Goal: Transaction & Acquisition: Purchase product/service

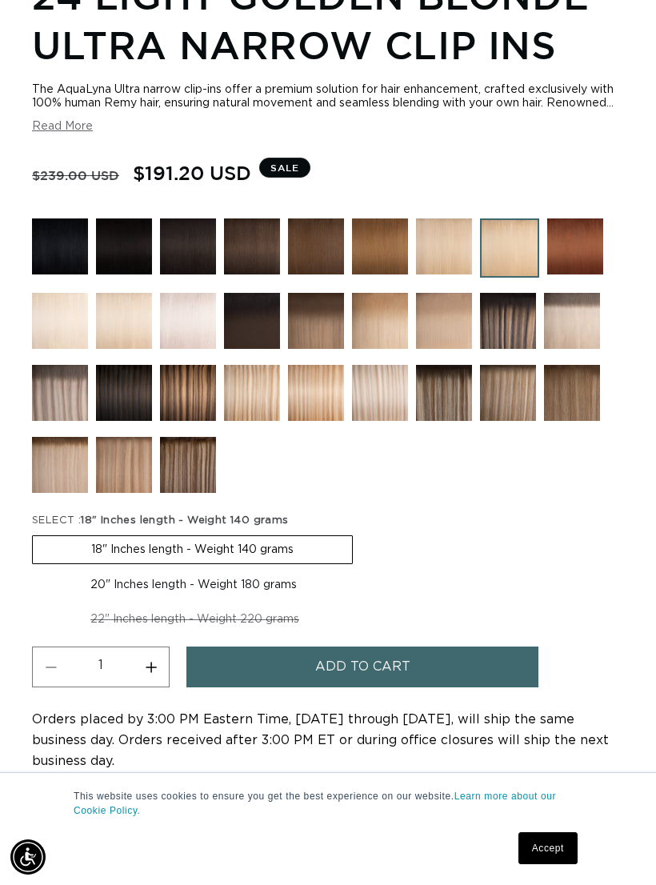
click at [232, 599] on label "20" Inches length - Weight 180 grams Variant sold out or unavailable" at bounding box center [193, 584] width 323 height 27
click at [361, 533] on input "20" Inches length - Weight 180 grams Variant sold out or unavailable" at bounding box center [361, 532] width 1 height 1
radio input "true"
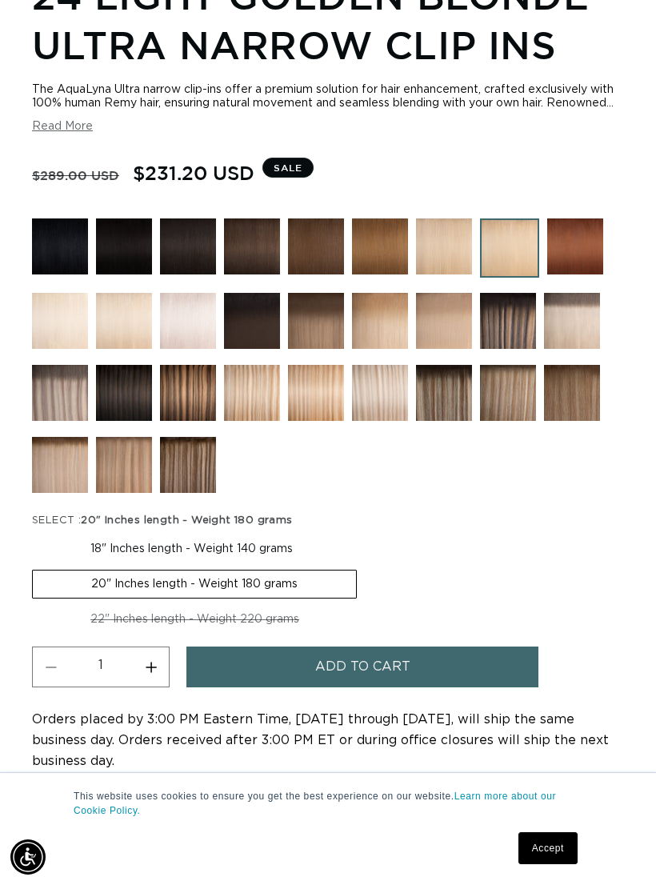
click at [224, 563] on label "18" Inches length - Weight 140 grams Variant sold out or unavailable" at bounding box center [191, 548] width 319 height 27
click at [37, 533] on input "18" Inches length - Weight 140 grams Variant sold out or unavailable" at bounding box center [36, 532] width 1 height 1
radio input "true"
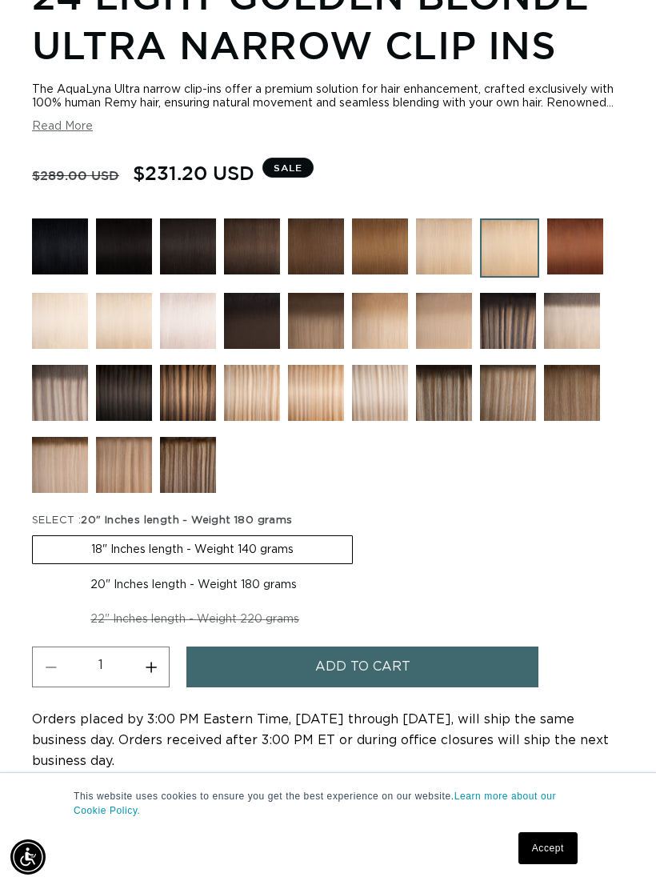
scroll to position [0, 571]
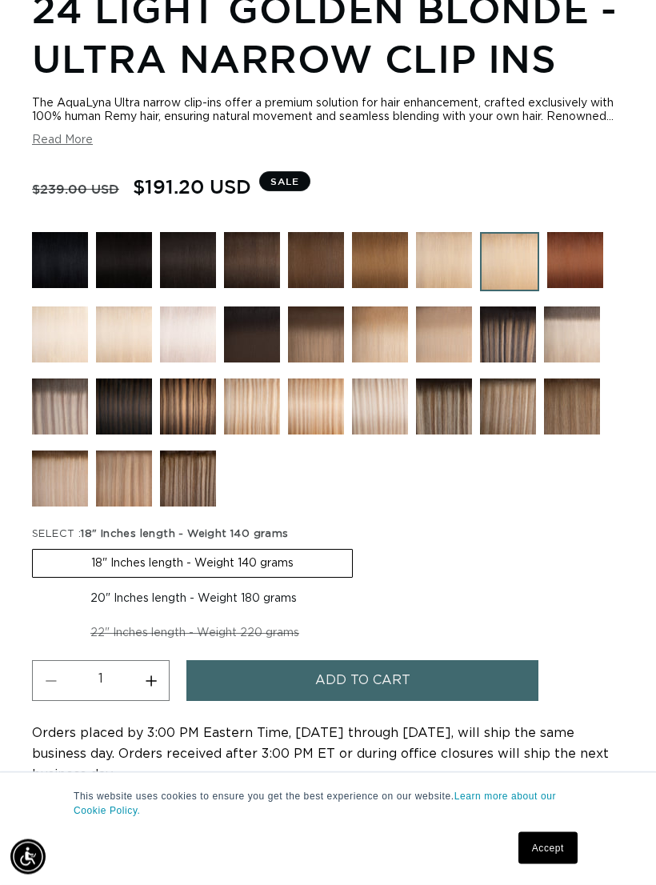
scroll to position [975, 0]
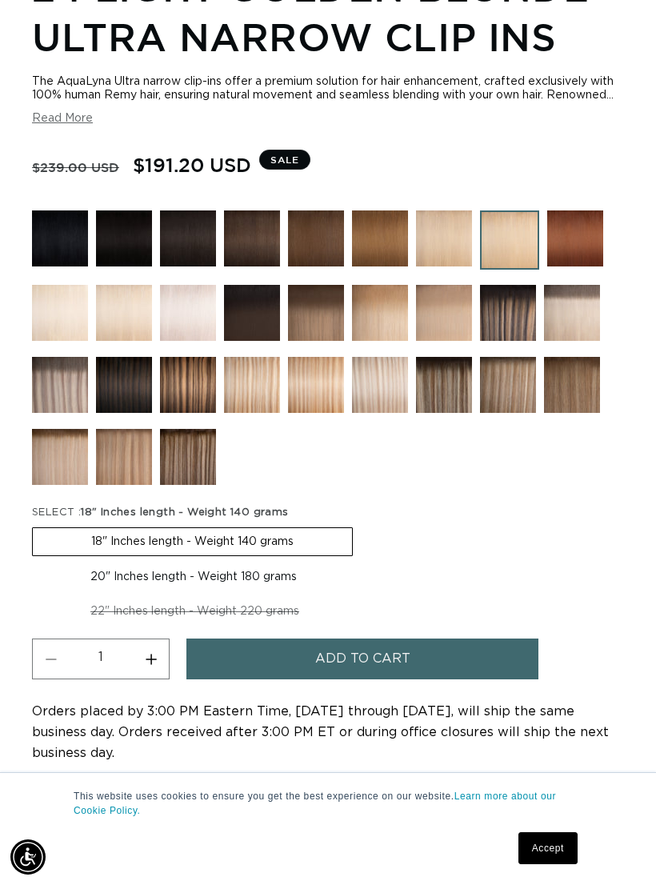
click at [183, 591] on label "20" Inches length - Weight 180 grams Variant sold out or unavailable" at bounding box center [193, 576] width 323 height 27
click at [361, 525] on input "20" Inches length - Weight 180 grams Variant sold out or unavailable" at bounding box center [361, 524] width 1 height 1
radio input "true"
